Goal: Task Accomplishment & Management: Use online tool/utility

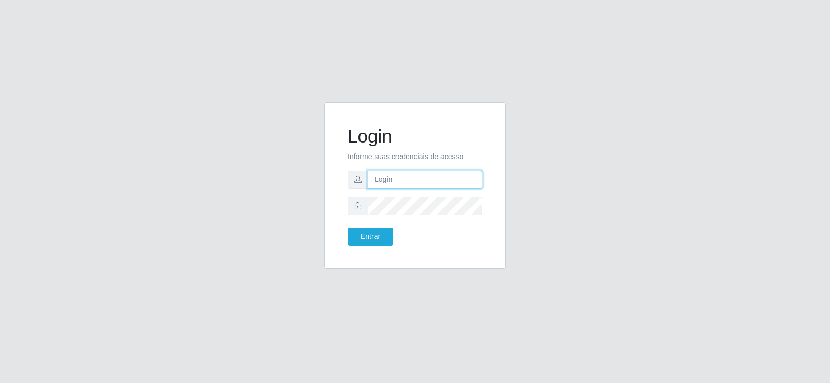
type input "[EMAIL_ADDRESS][DOMAIN_NAME]"
click at [460, 177] on input "[EMAIL_ADDRESS][DOMAIN_NAME]" at bounding box center [425, 180] width 115 height 18
click at [463, 175] on input "[EMAIL_ADDRESS][DOMAIN_NAME]" at bounding box center [425, 180] width 115 height 18
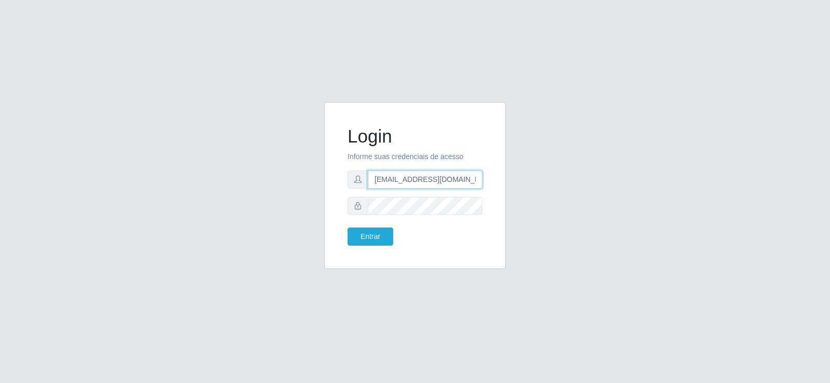
click at [463, 175] on input "[EMAIL_ADDRESS][DOMAIN_NAME]" at bounding box center [425, 180] width 115 height 18
type input "[EMAIL_ADDRESS][DOMAIN_NAME]"
click at [375, 234] on button "Entrar" at bounding box center [370, 237] width 46 height 18
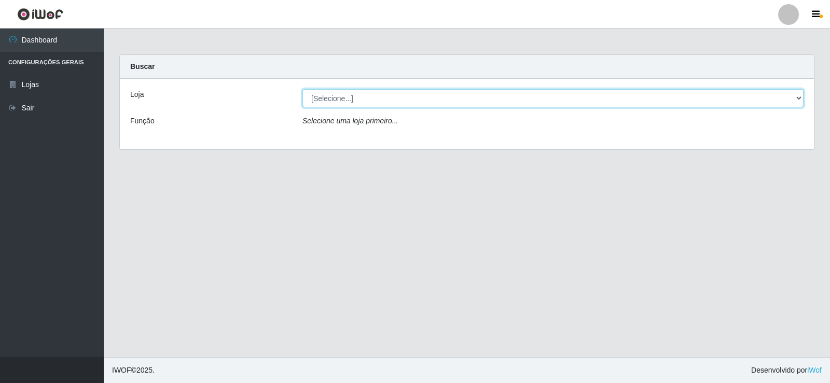
click at [403, 105] on select "[Selecione...] Supermercado Tadeu - [GEOGRAPHIC_DATA]" at bounding box center [552, 98] width 501 height 18
select select "195"
click at [302, 89] on select "[Selecione...] Supermercado Tadeu - [GEOGRAPHIC_DATA]" at bounding box center [552, 98] width 501 height 18
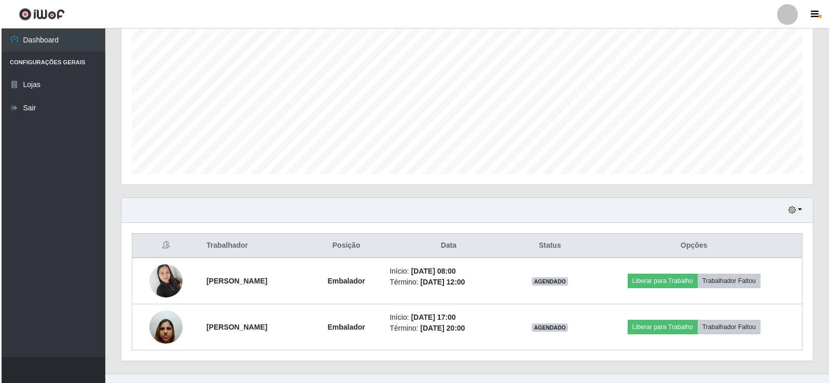
scroll to position [213, 0]
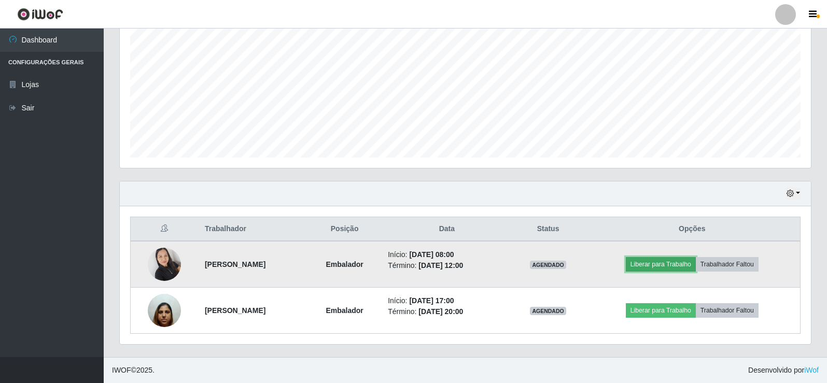
click at [678, 263] on button "Liberar para Trabalho" at bounding box center [661, 264] width 70 height 15
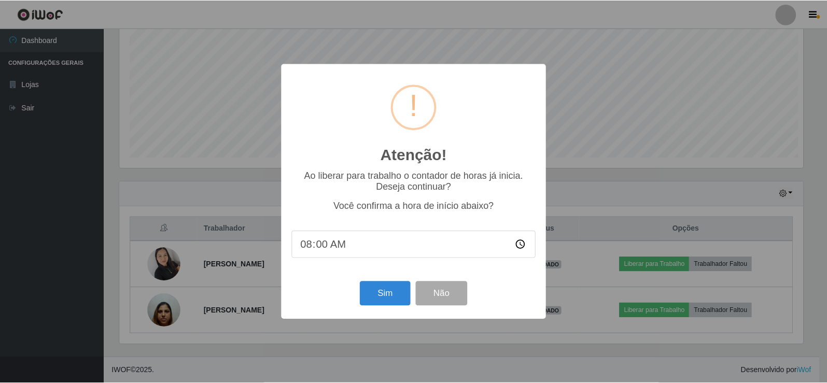
scroll to position [215, 686]
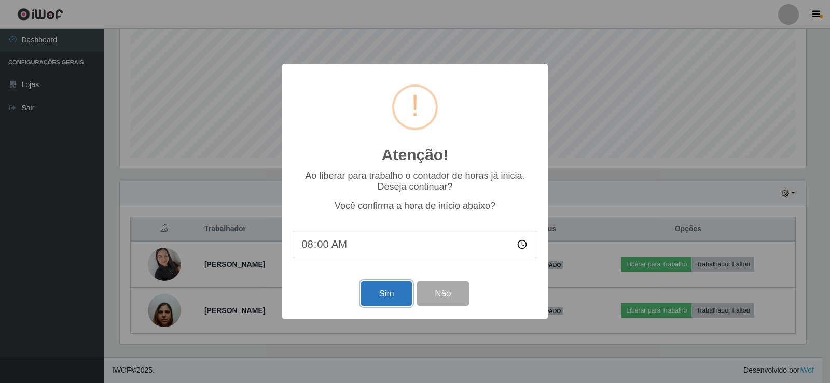
click at [367, 290] on button "Sim" at bounding box center [386, 294] width 50 height 24
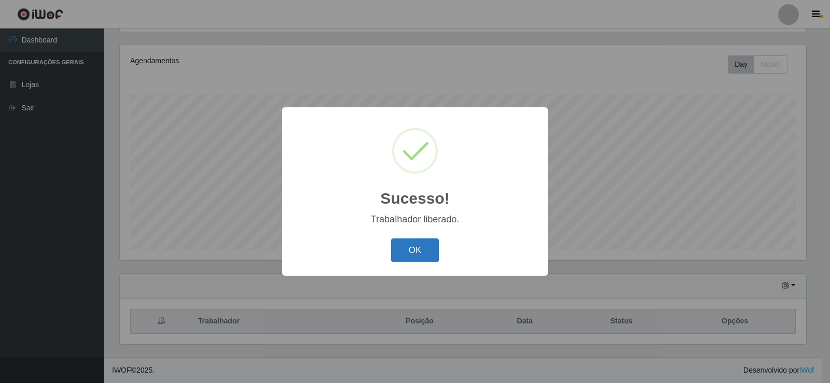
click at [412, 250] on button "OK" at bounding box center [415, 251] width 48 height 24
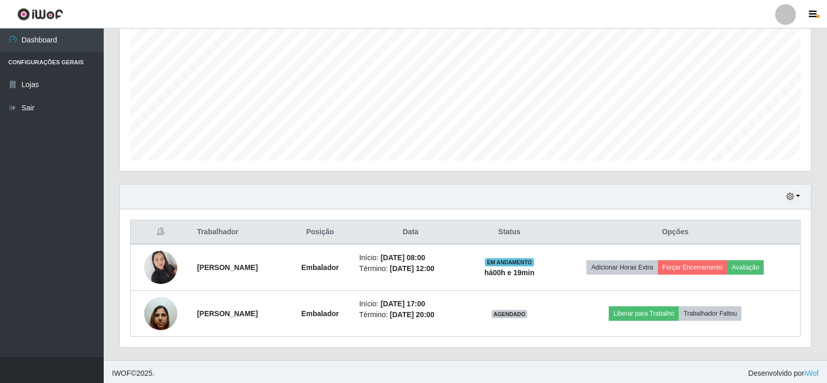
scroll to position [213, 0]
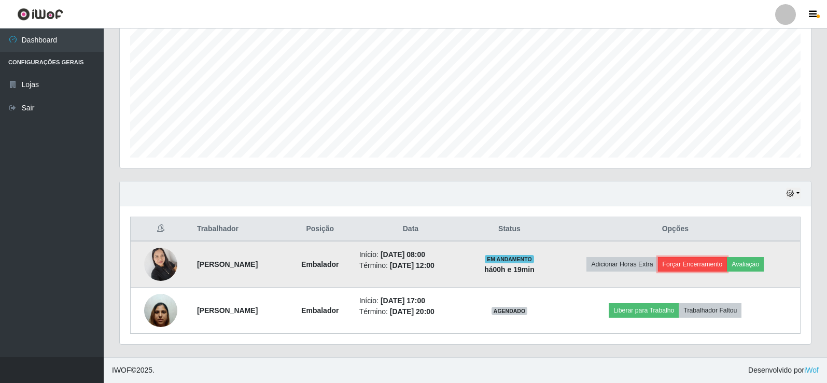
click at [680, 267] on button "Forçar Encerramento" at bounding box center [692, 264] width 69 height 15
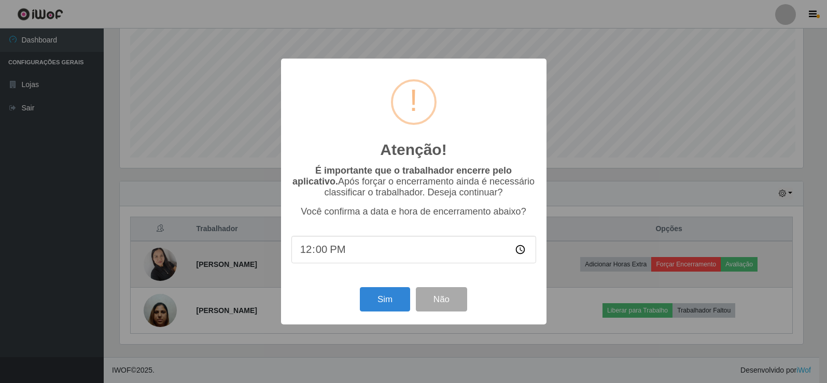
scroll to position [215, 686]
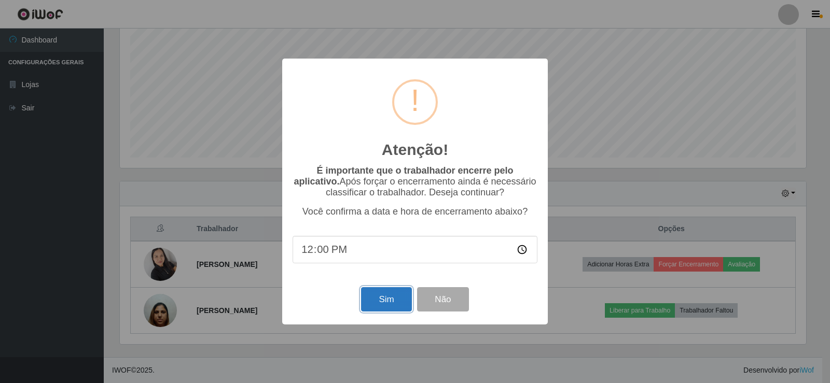
click at [379, 308] on button "Sim" at bounding box center [386, 299] width 50 height 24
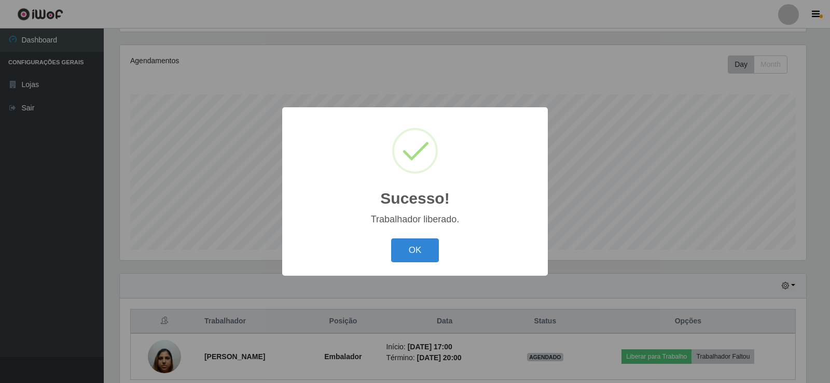
click at [418, 238] on div "OK Cancel" at bounding box center [415, 250] width 245 height 30
click at [418, 255] on button "OK" at bounding box center [415, 251] width 48 height 24
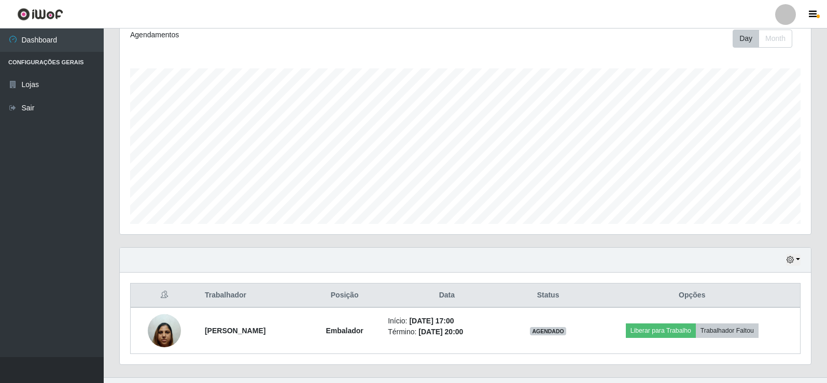
scroll to position [167, 0]
